Goal: Information Seeking & Learning: Learn about a topic

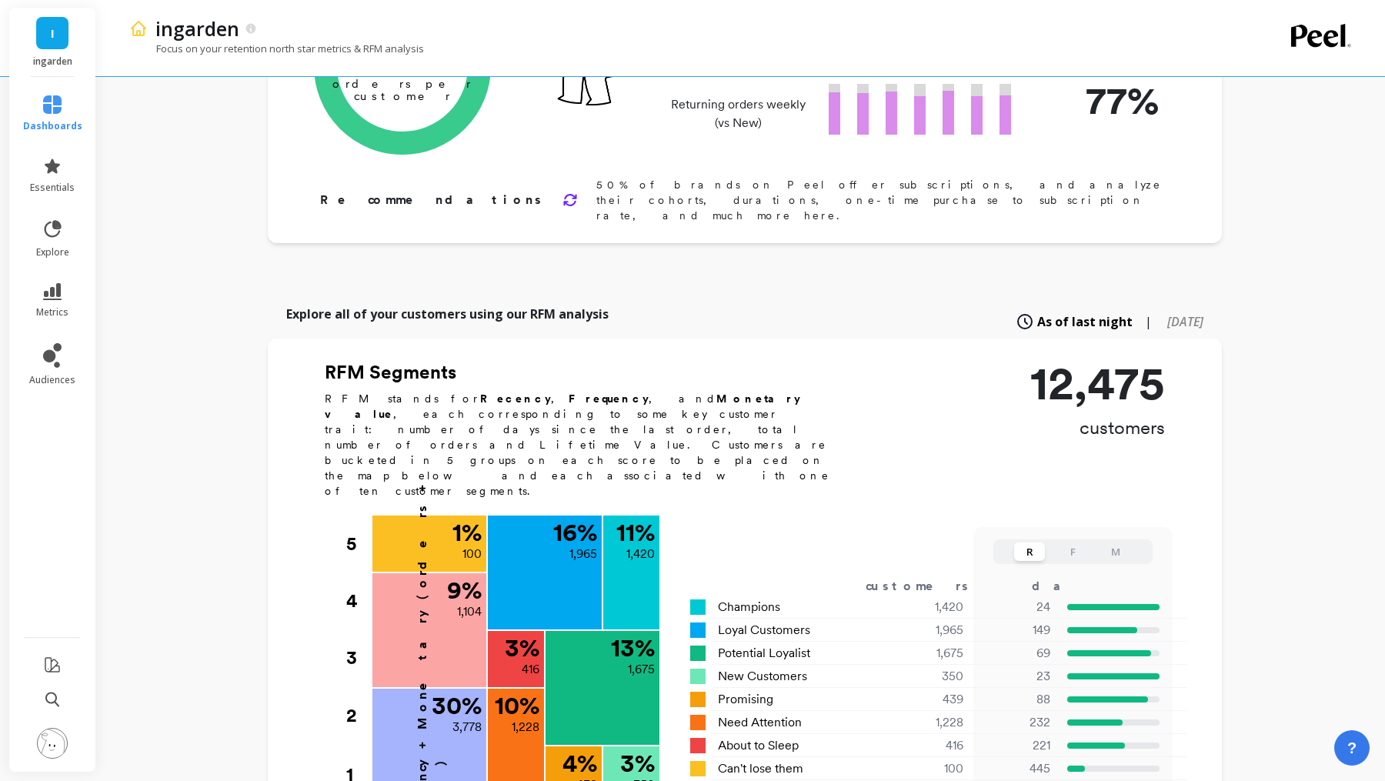
scroll to position [219, 0]
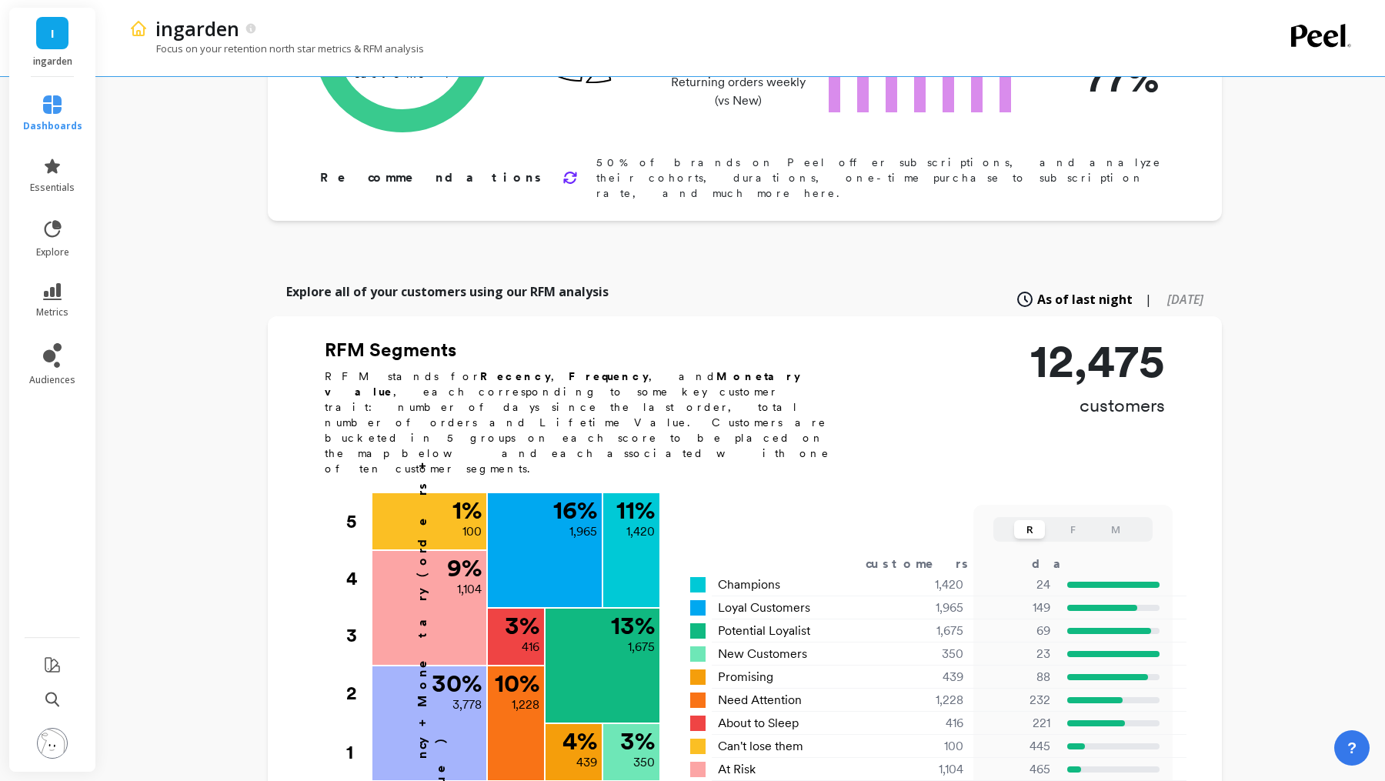
click at [337, 338] on h2 "RFM Segments" at bounding box center [586, 350] width 523 height 25
click at [480, 370] on b "Recency" at bounding box center [515, 376] width 71 height 12
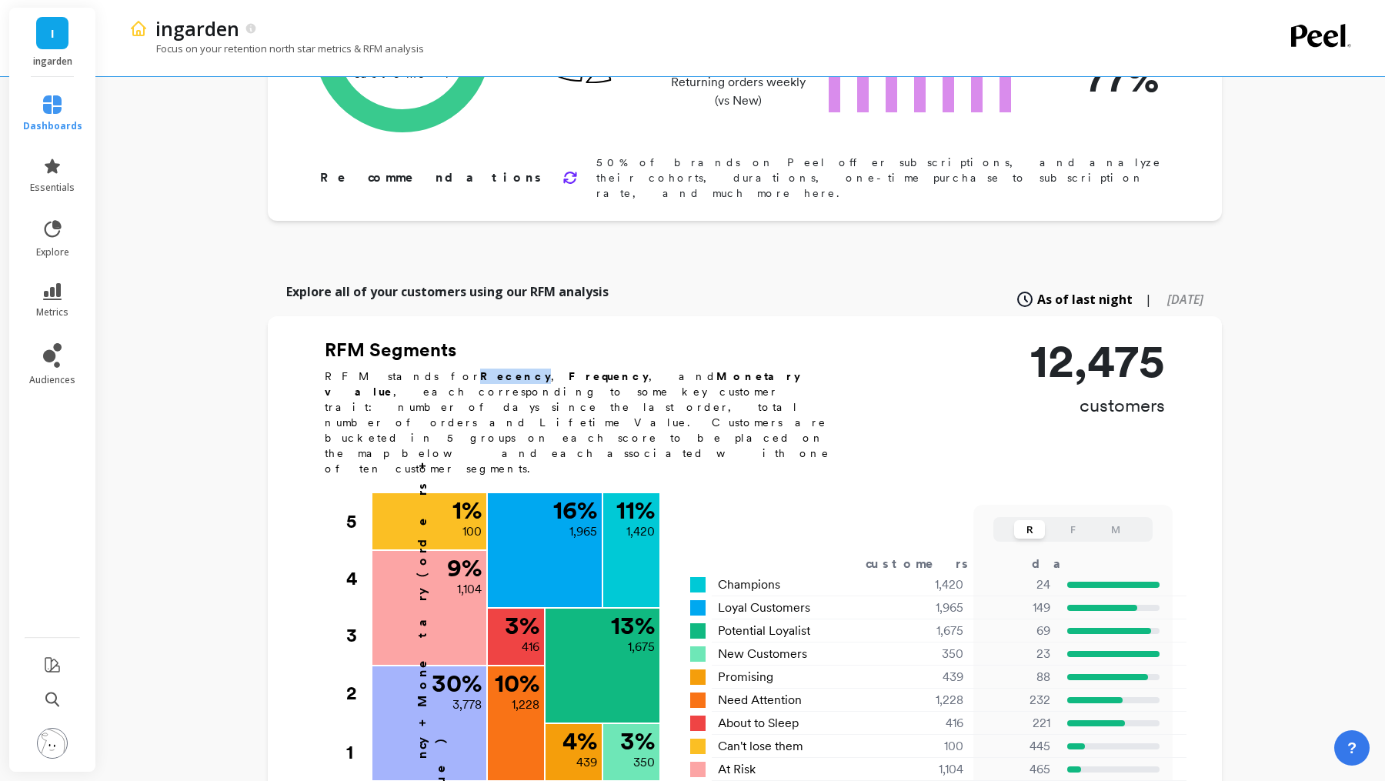
click at [480, 370] on b "Recency" at bounding box center [515, 376] width 71 height 12
click at [569, 370] on b "Frequency" at bounding box center [609, 376] width 80 height 12
click at [544, 370] on b "Monetary value" at bounding box center [563, 384] width 476 height 28
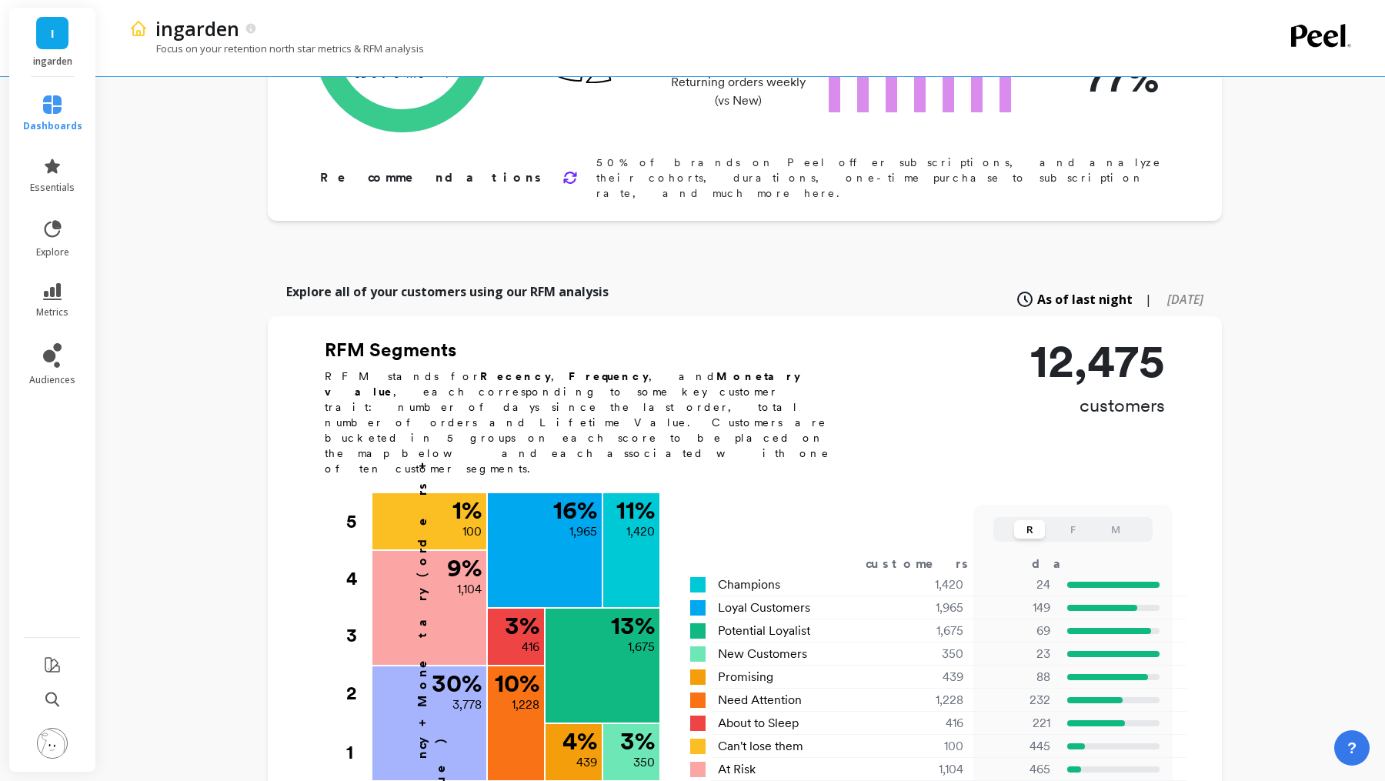
click at [584, 370] on b "Monetary value" at bounding box center [563, 384] width 476 height 28
click at [480, 370] on b "Recency" at bounding box center [515, 376] width 71 height 12
click at [569, 370] on b "Frequency" at bounding box center [609, 376] width 80 height 12
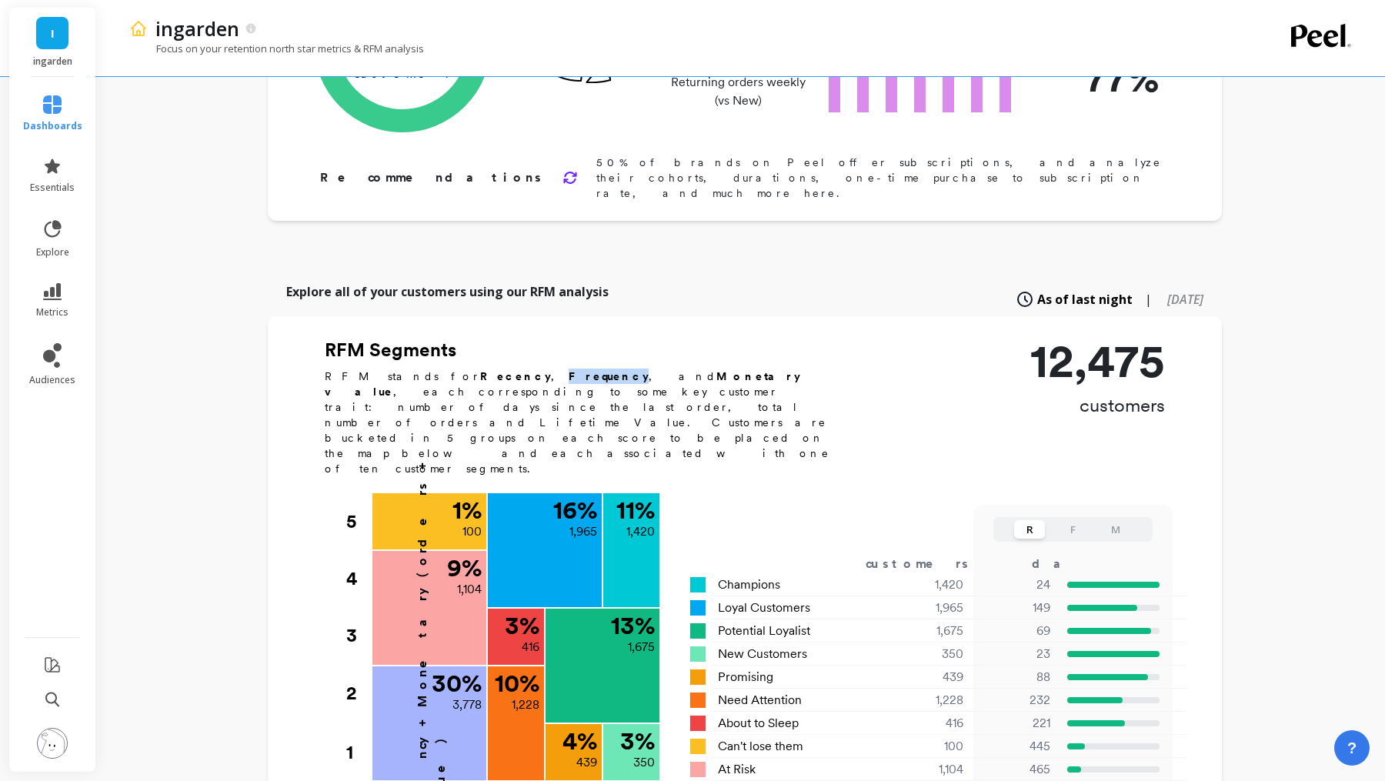
click at [569, 370] on b "Frequency" at bounding box center [609, 376] width 80 height 12
click at [549, 370] on b "Monetary value" at bounding box center [563, 384] width 476 height 28
click at [480, 370] on b "Recency" at bounding box center [515, 376] width 71 height 12
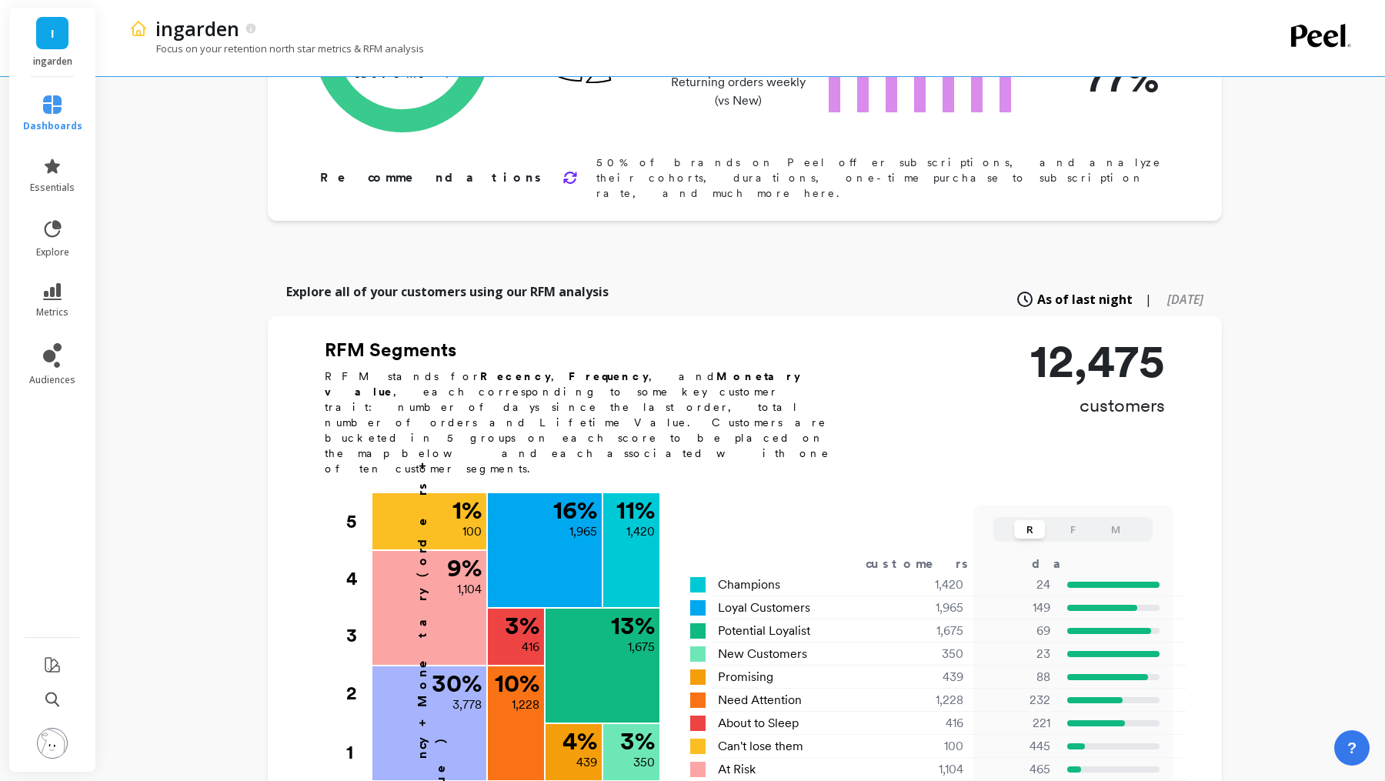
click at [569, 370] on b "Frequency" at bounding box center [609, 376] width 80 height 12
click at [546, 370] on b "Monetary value" at bounding box center [563, 384] width 476 height 28
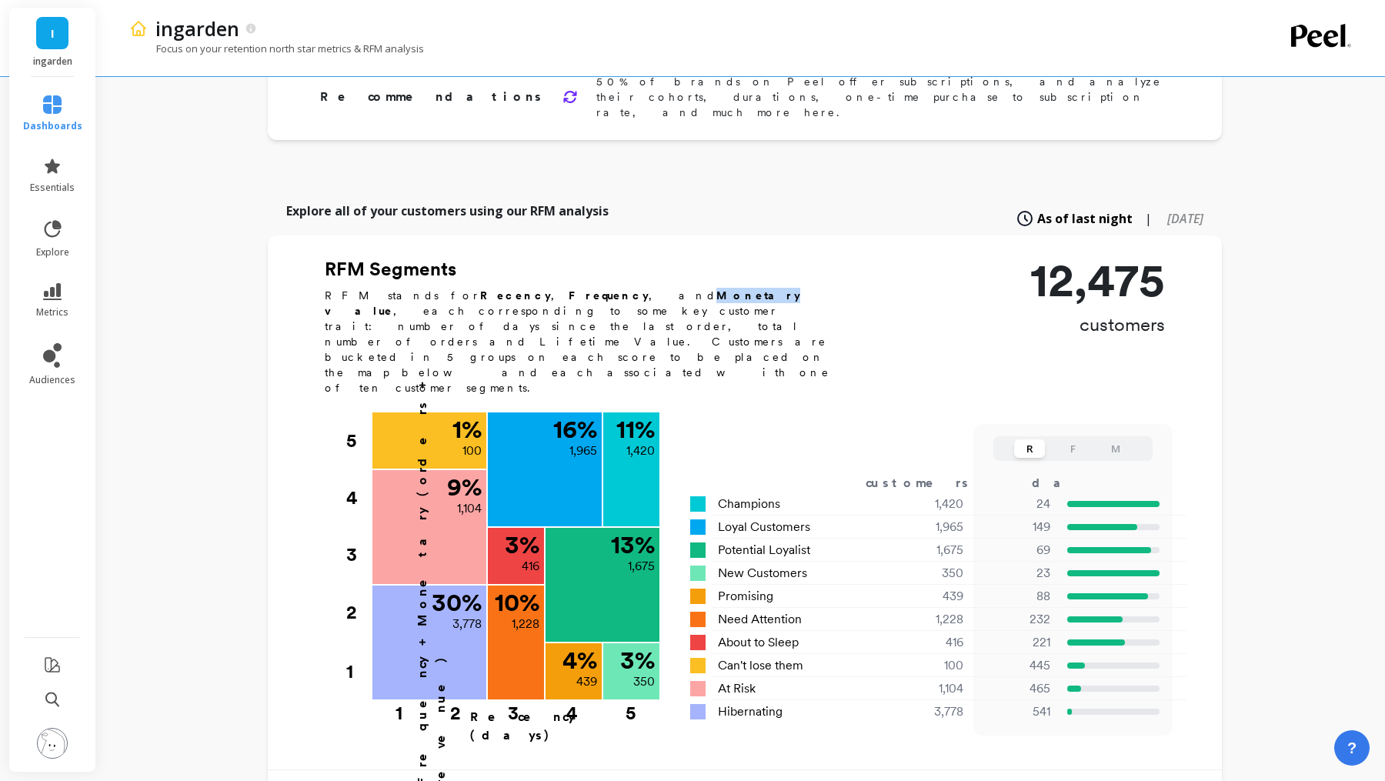
scroll to position [306, 0]
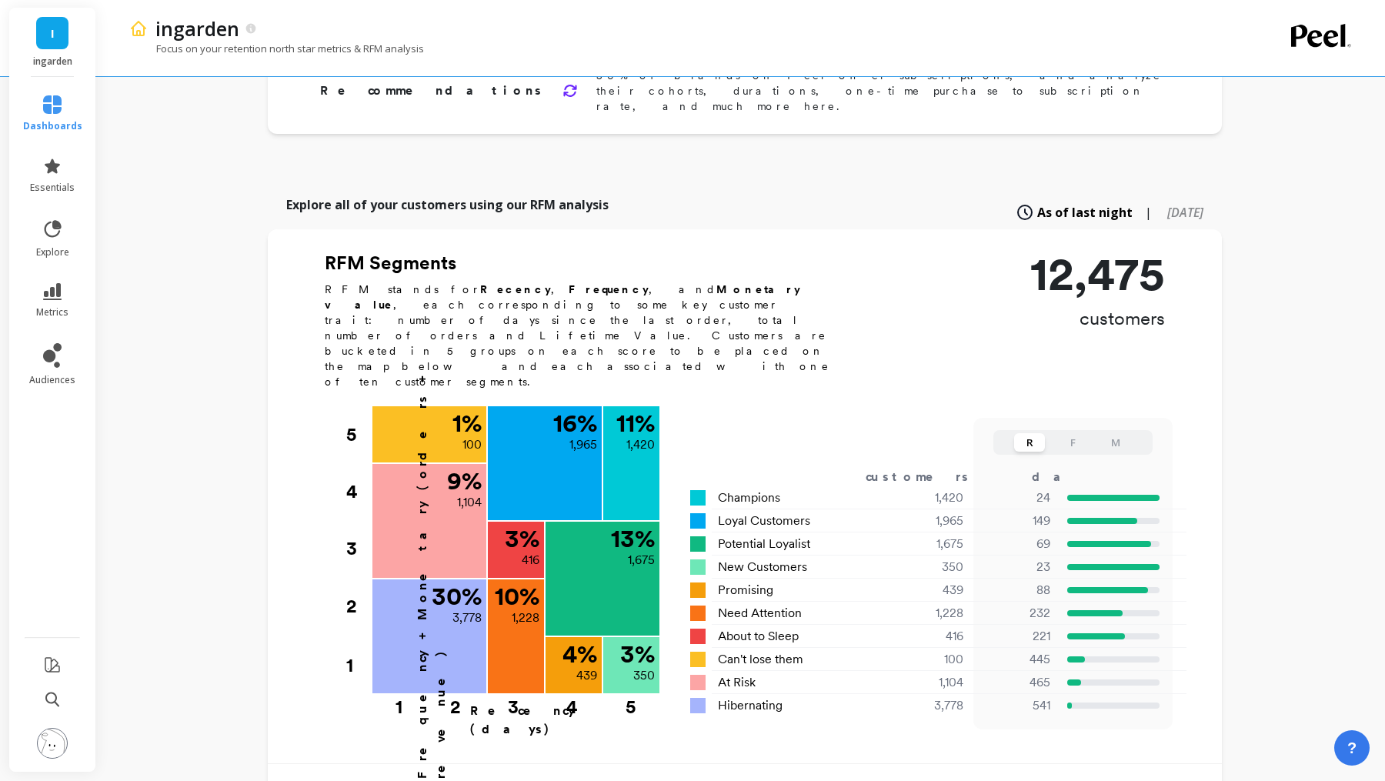
click at [1045, 251] on p "12,475" at bounding box center [1098, 274] width 135 height 46
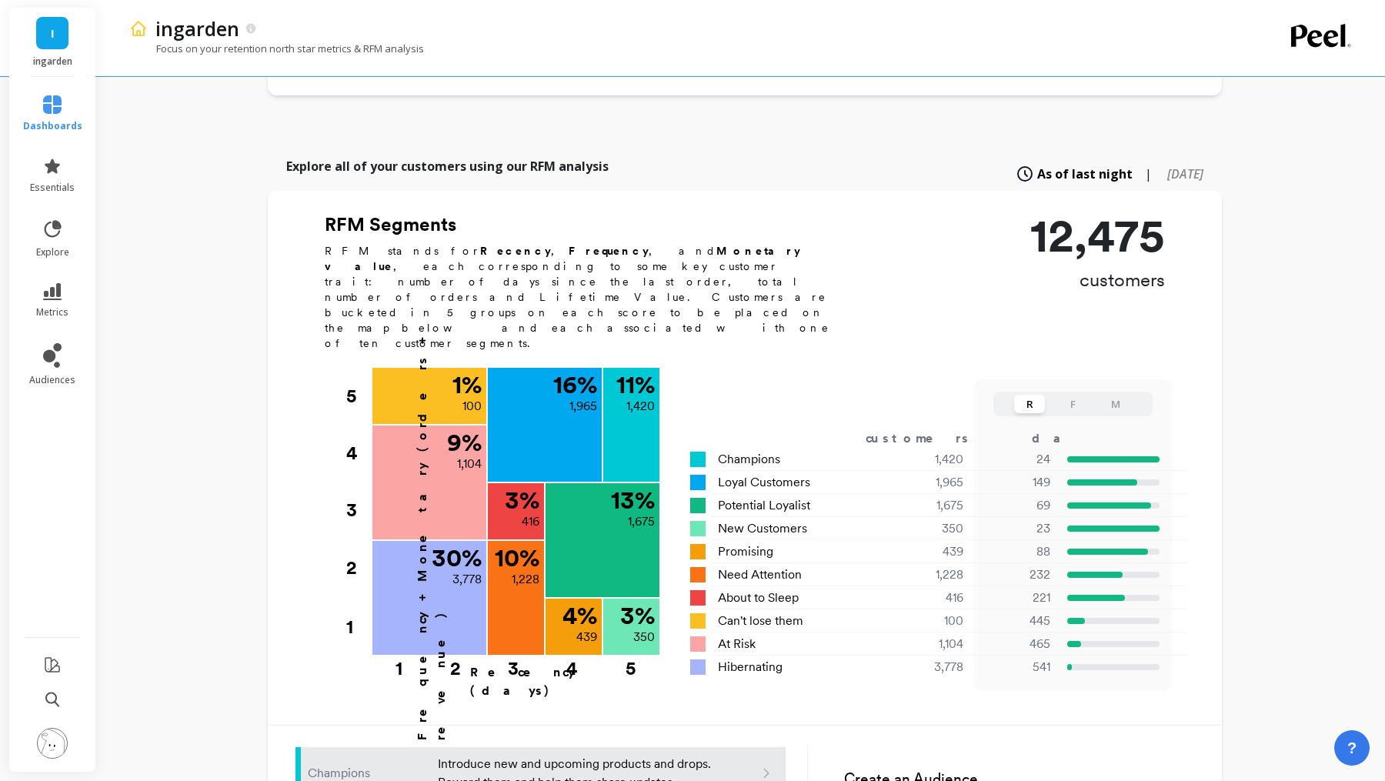
click at [497, 663] on p "Recency (days)" at bounding box center [564, 681] width 189 height 37
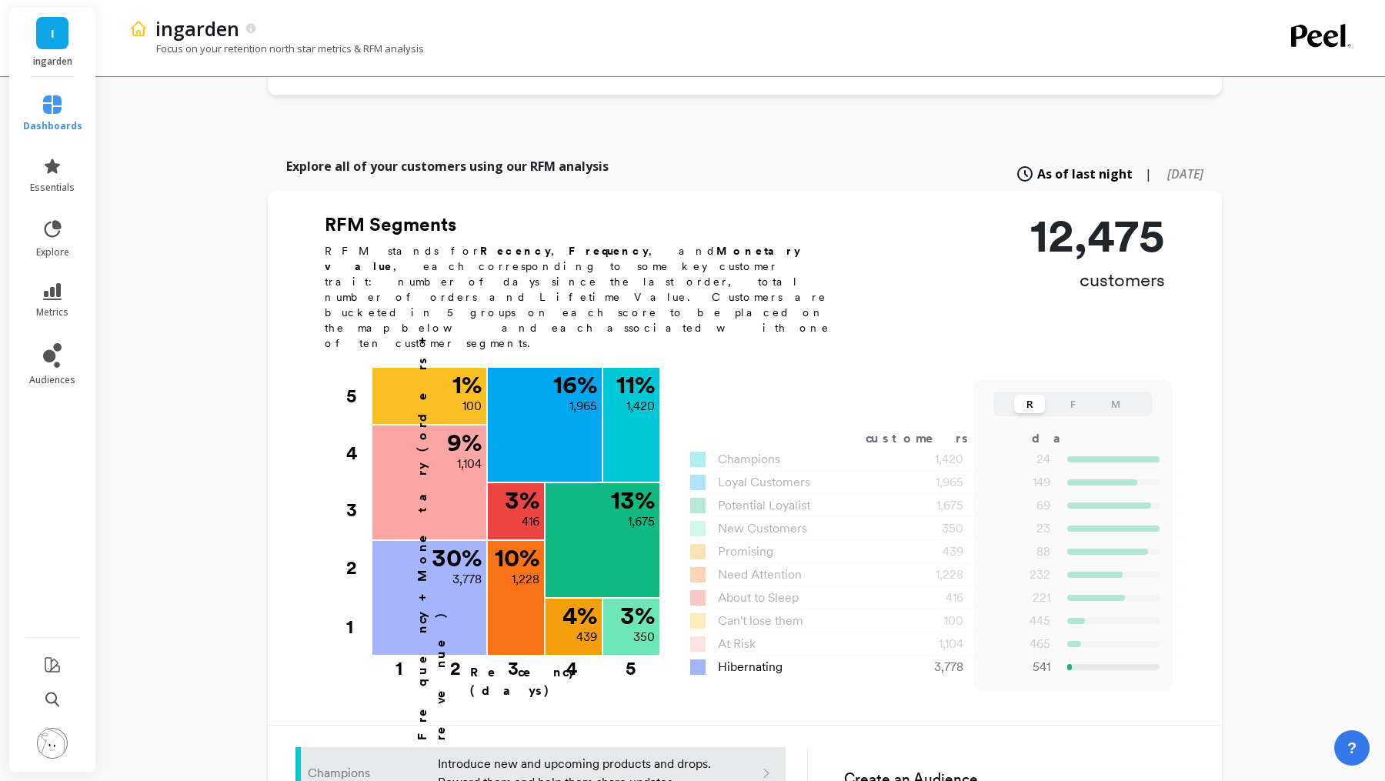
click at [413, 546] on p "Frequency + Monetary (orders + revenue)" at bounding box center [431, 513] width 37 height 456
click at [413, 453] on p "Frequency + Monetary (orders + revenue)" at bounding box center [431, 513] width 37 height 456
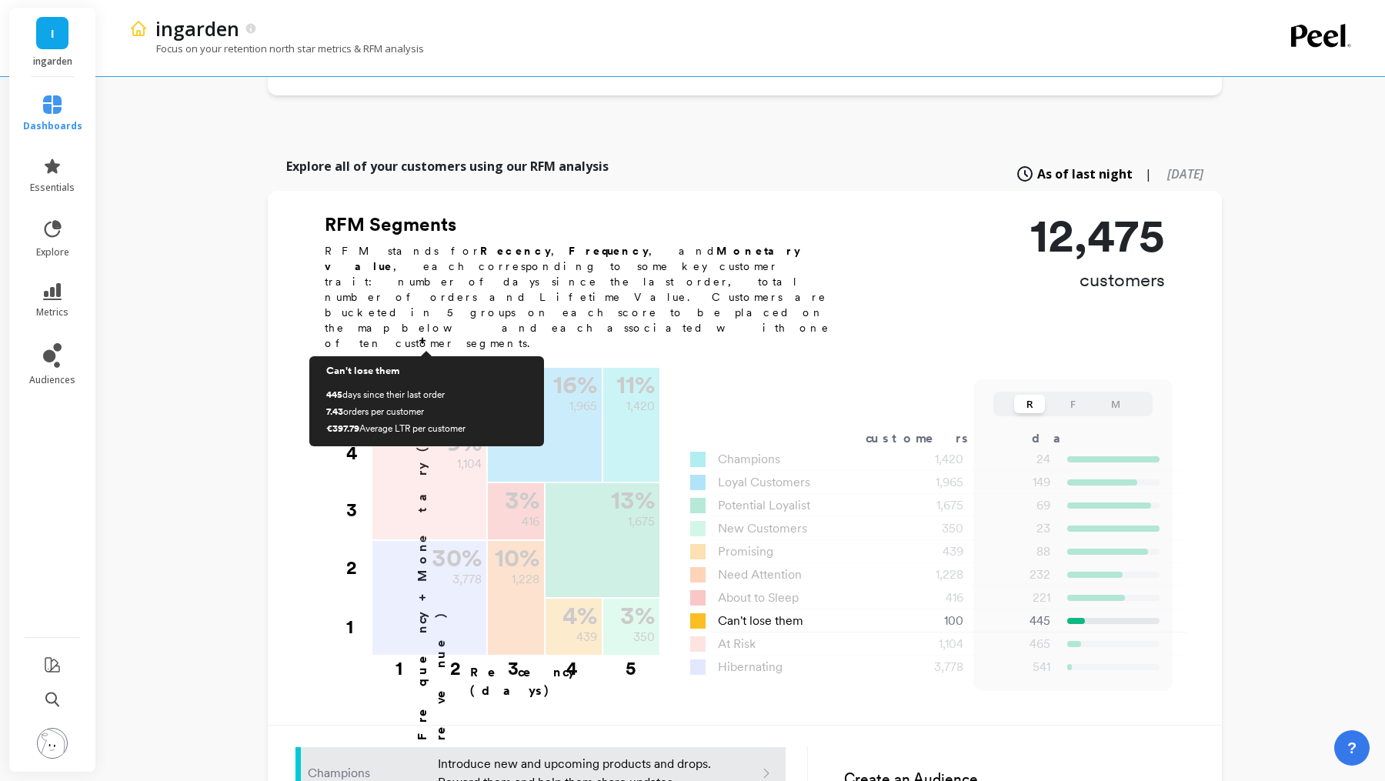
click at [439, 368] on div "1 % 100" at bounding box center [430, 394] width 114 height 52
click at [426, 368] on div "1 % 100" at bounding box center [430, 394] width 114 height 52
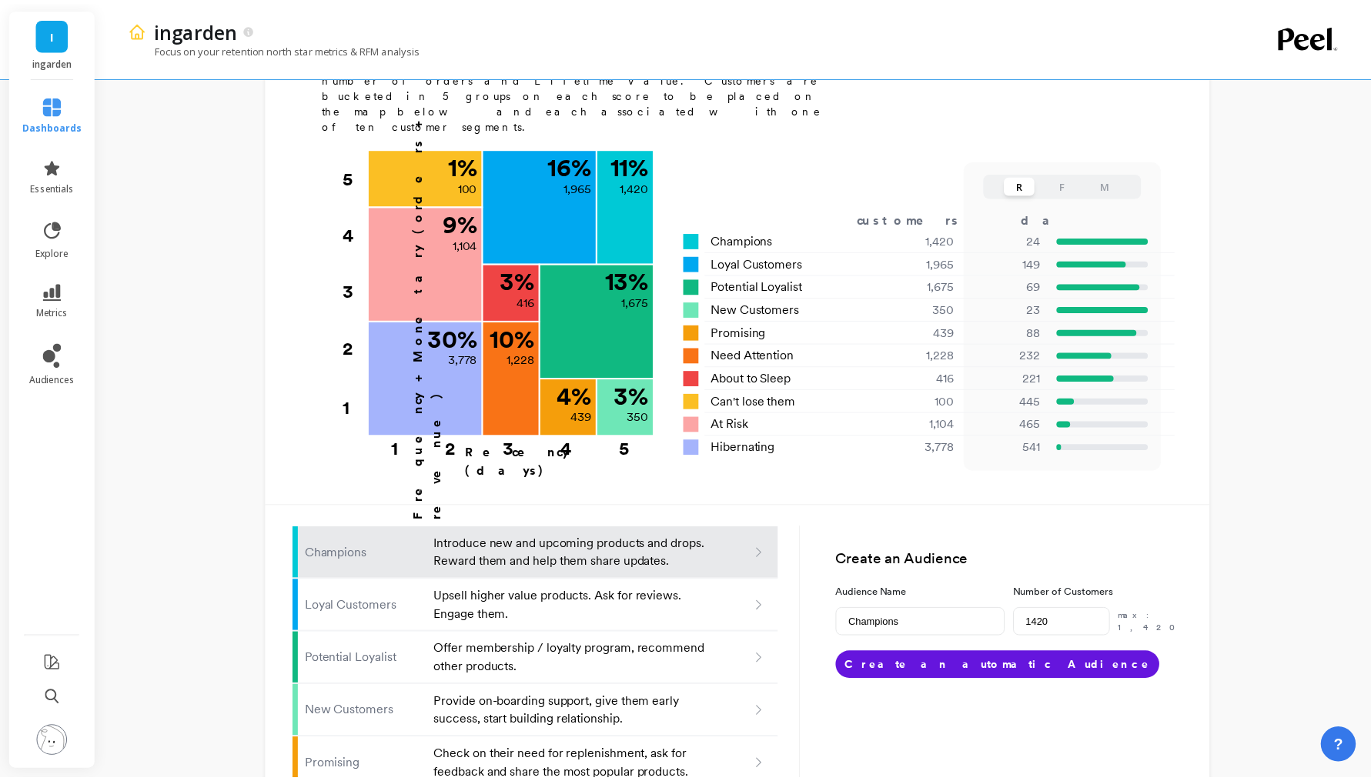
scroll to position [281, 0]
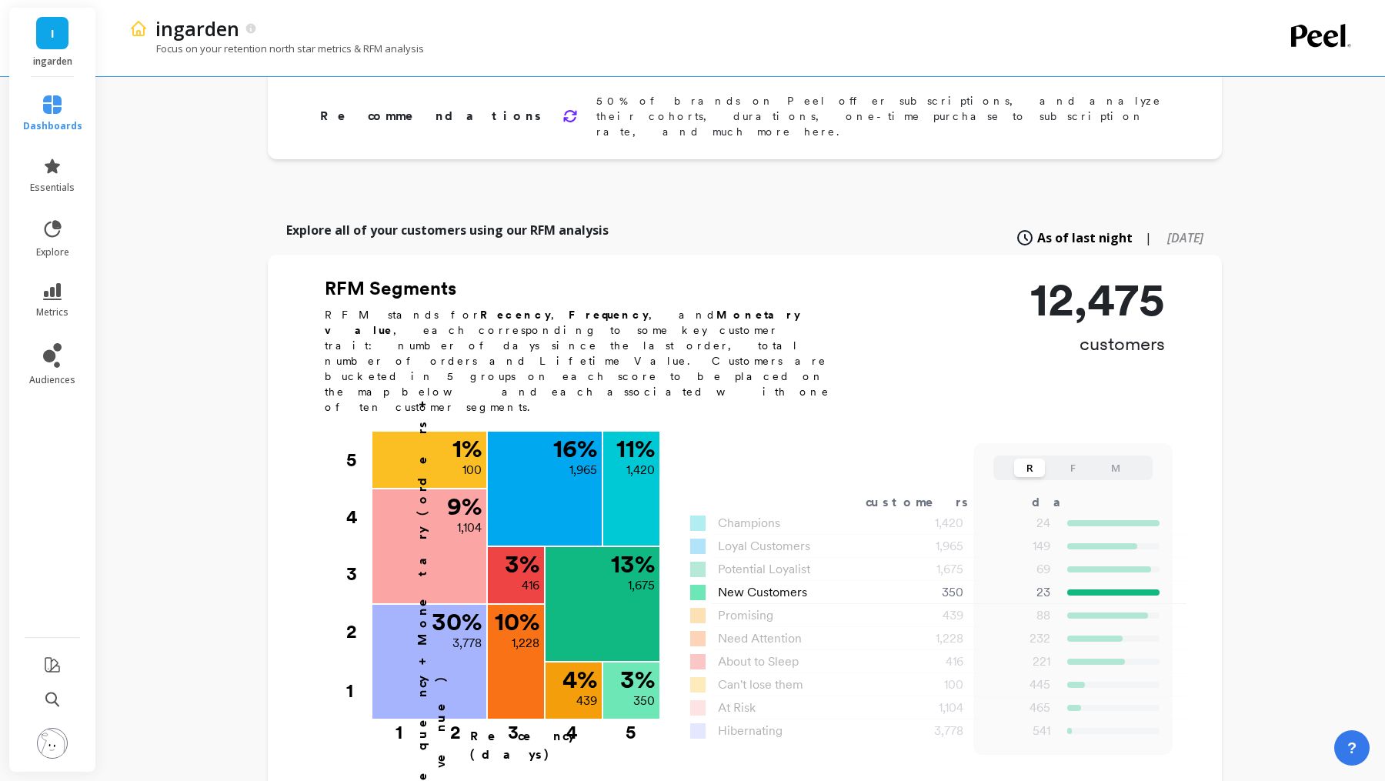
drag, startPoint x: 629, startPoint y: 667, endPoint x: 629, endPoint y: 611, distance: 56.2
click at [629, 720] on div "5" at bounding box center [631, 727] width 58 height 15
